Goal: Task Accomplishment & Management: Use online tool/utility

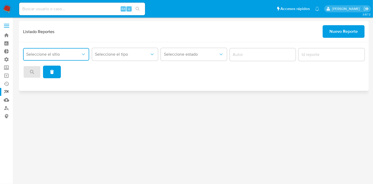
click at [83, 54] on icon "site_id" at bounding box center [83, 55] width 3 height 2
click at [132, 54] on span "Seleccione el tipo" at bounding box center [122, 54] width 55 height 5
click at [191, 54] on span "Seleccione estado" at bounding box center [191, 54] width 55 height 5
click at [264, 49] on div at bounding box center [263, 54] width 66 height 13
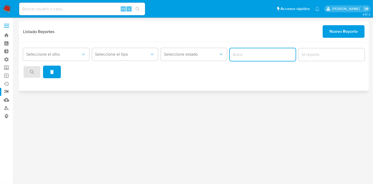
drag, startPoint x: 283, startPoint y: 56, endPoint x: 308, endPoint y: 52, distance: 25.7
click at [285, 55] on input "author" at bounding box center [263, 54] width 66 height 7
click at [331, 47] on div "Seleccione el sitio Seleccione el tipo Seleccione estado" at bounding box center [194, 62] width 342 height 32
click at [344, 31] on span "Nuevo Reporte" at bounding box center [344, 32] width 28 height 12
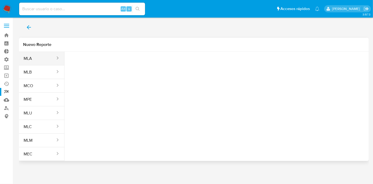
click at [41, 56] on button "MLA" at bounding box center [37, 58] width 37 height 13
click at [118, 64] on icon "report-types" at bounding box center [120, 65] width 5 height 5
click at [168, 77] on div "Tipo reporte Seleccione una opcion" at bounding box center [217, 104] width 305 height 105
click at [26, 23] on span "back" at bounding box center [29, 28] width 6 height 12
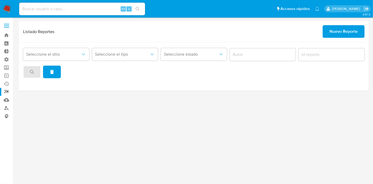
click at [8, 26] on span at bounding box center [6, 25] width 5 height 1
click at [0, 0] on input "checkbox" at bounding box center [0, 0] width 0 height 0
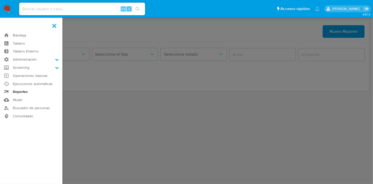
click at [21, 89] on link "Reportes" at bounding box center [31, 92] width 62 height 8
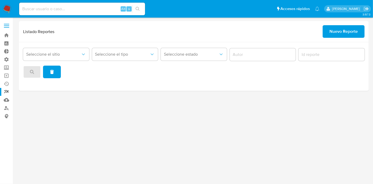
drag, startPoint x: 96, startPoint y: 109, endPoint x: 38, endPoint y: 1, distance: 123.3
click at [85, 95] on div "3.157.3" at bounding box center [194, 101] width 350 height 160
click at [105, 53] on span "Seleccione el tipo" at bounding box center [122, 54] width 55 height 5
drag, startPoint x: 83, startPoint y: 96, endPoint x: 66, endPoint y: 48, distance: 50.9
click at [83, 94] on div "3.157.3" at bounding box center [194, 101] width 350 height 160
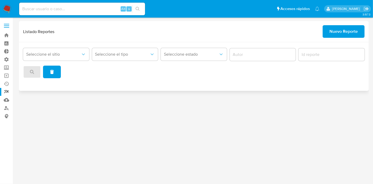
click at [66, 48] on div "Seleccione el sitio" at bounding box center [56, 54] width 66 height 16
click at [70, 53] on span "Seleccione el sitio" at bounding box center [53, 54] width 55 height 5
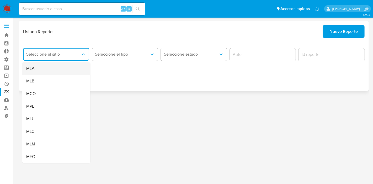
click at [53, 70] on div "MLA" at bounding box center [54, 68] width 57 height 13
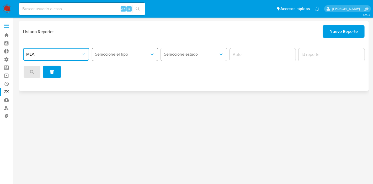
click at [125, 54] on span "Seleccione el tipo" at bounding box center [122, 54] width 55 height 5
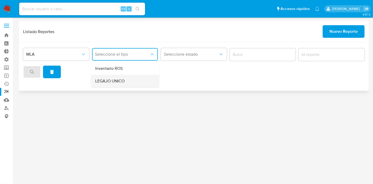
click at [120, 78] on span "LEGAJO UNICO" at bounding box center [109, 80] width 29 height 5
